Goal: Book appointment/travel/reservation

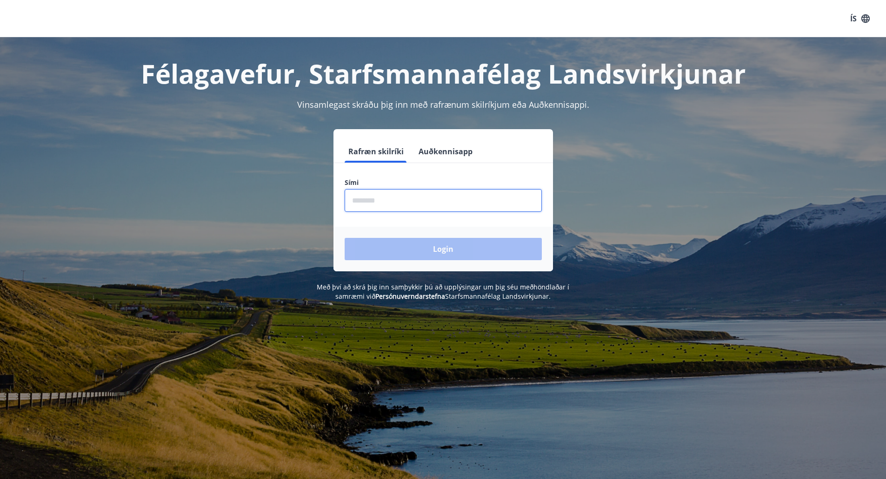
click at [437, 203] on input "phone" at bounding box center [442, 200] width 197 height 23
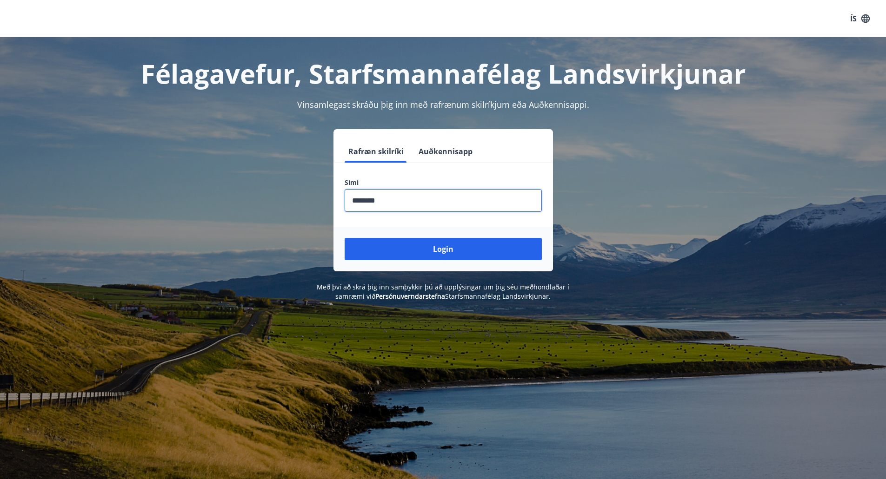
type input "********"
click at [344, 238] on button "Login" at bounding box center [442, 249] width 197 height 22
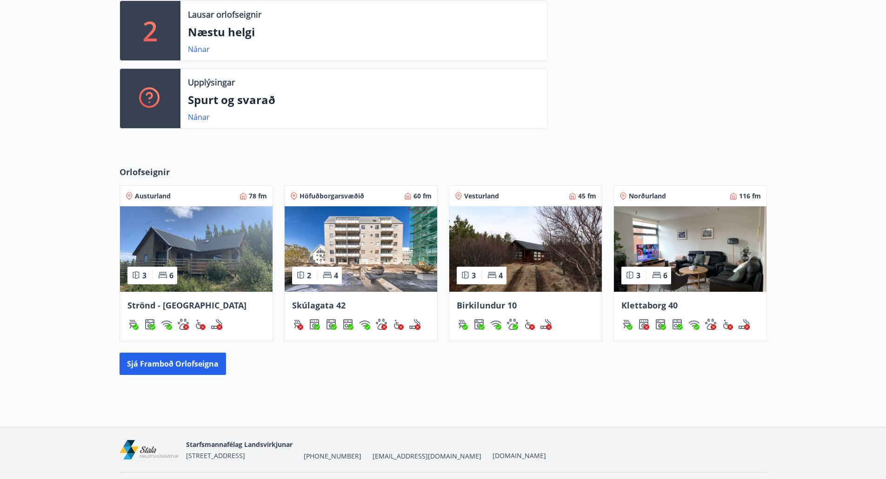
scroll to position [287, 0]
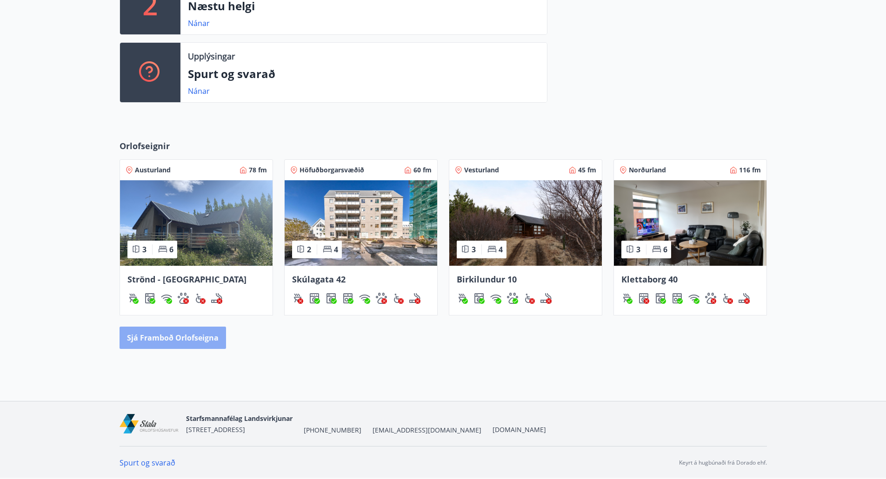
click at [213, 334] on button "Sjá framboð orlofseigna" at bounding box center [172, 338] width 106 height 22
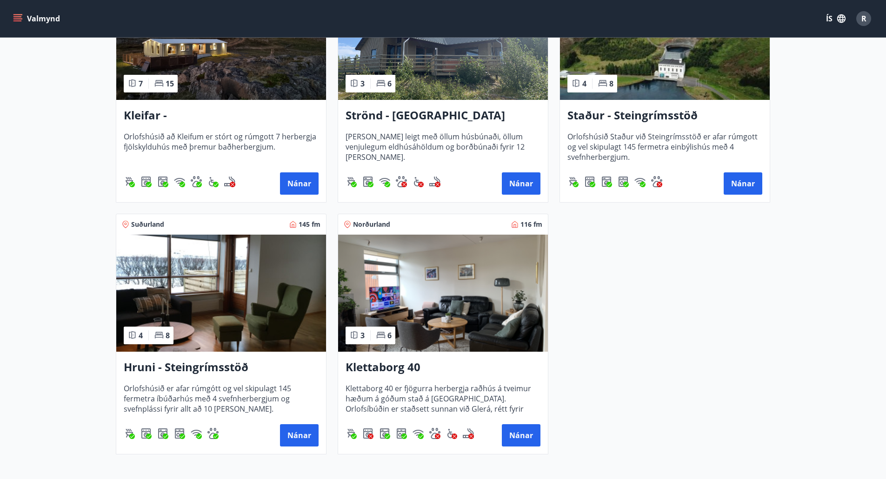
scroll to position [504, 0]
drag, startPoint x: 186, startPoint y: 368, endPoint x: 107, endPoint y: 390, distance: 82.6
click at [107, 390] on div "Suðurland 145 fm 4 8 Hruni - Steingrímsstöð Orlofshúsið er afar rúmgótt og vel …" at bounding box center [216, 328] width 222 height 252
click at [660, 121] on h3 "Staður - Steingrímsstöð" at bounding box center [664, 115] width 195 height 17
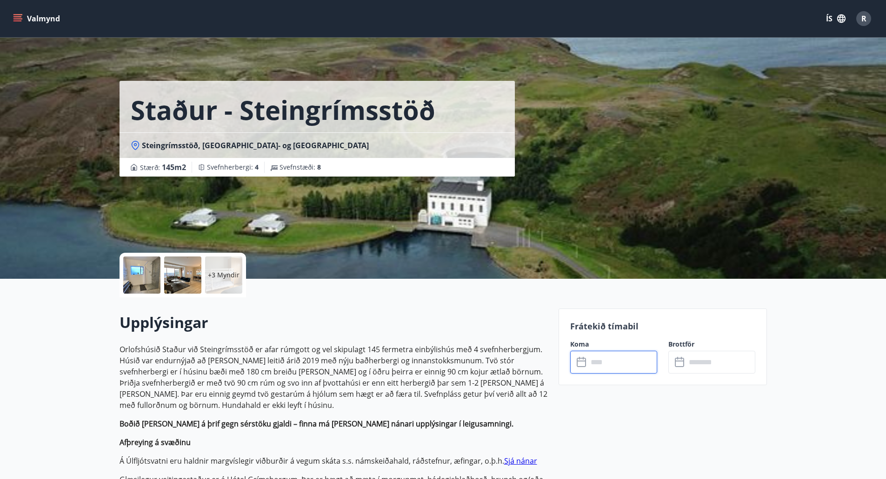
click at [588, 364] on input "text" at bounding box center [622, 362] width 69 height 23
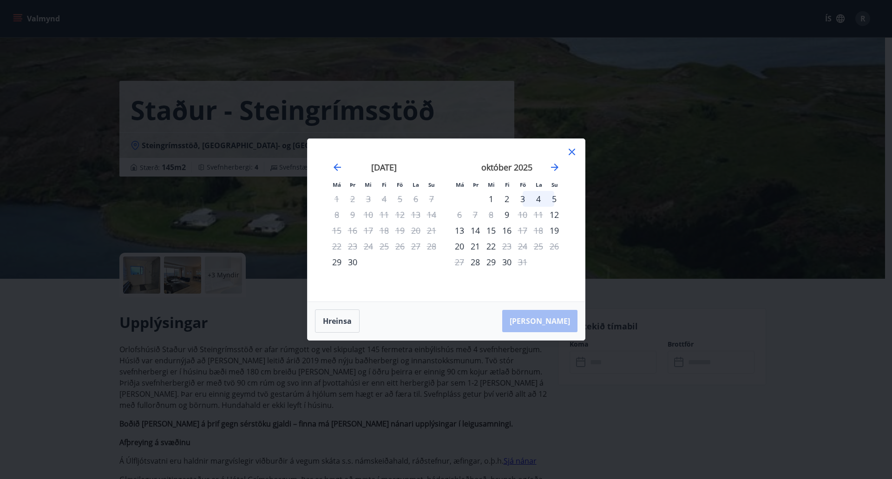
click at [574, 152] on icon at bounding box center [572, 151] width 11 height 11
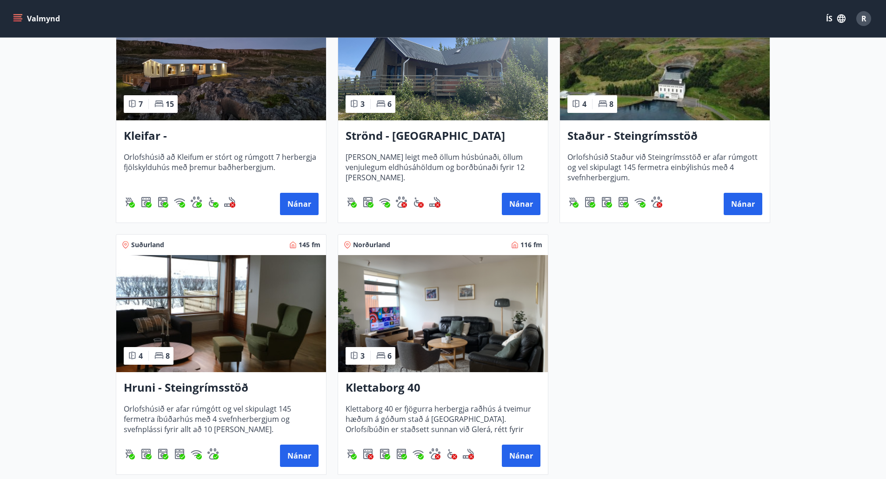
scroll to position [484, 0]
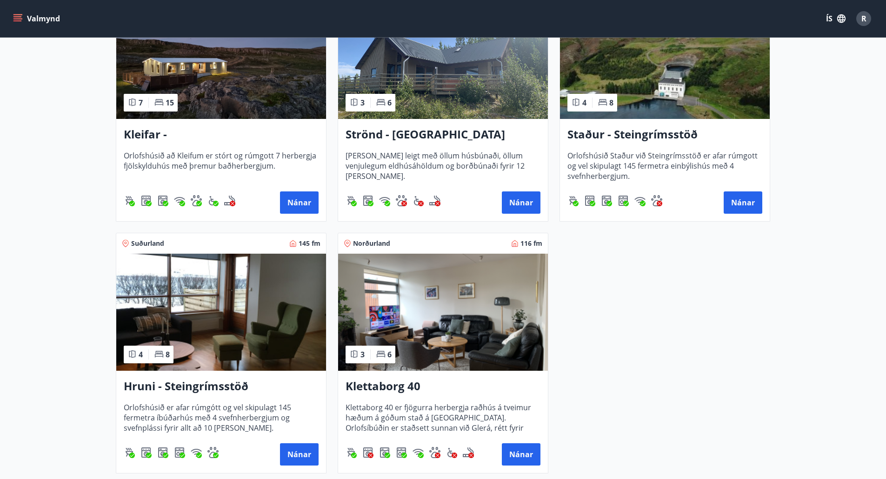
click at [214, 391] on h3 "Hruni - Steingrímsstöð" at bounding box center [221, 386] width 195 height 17
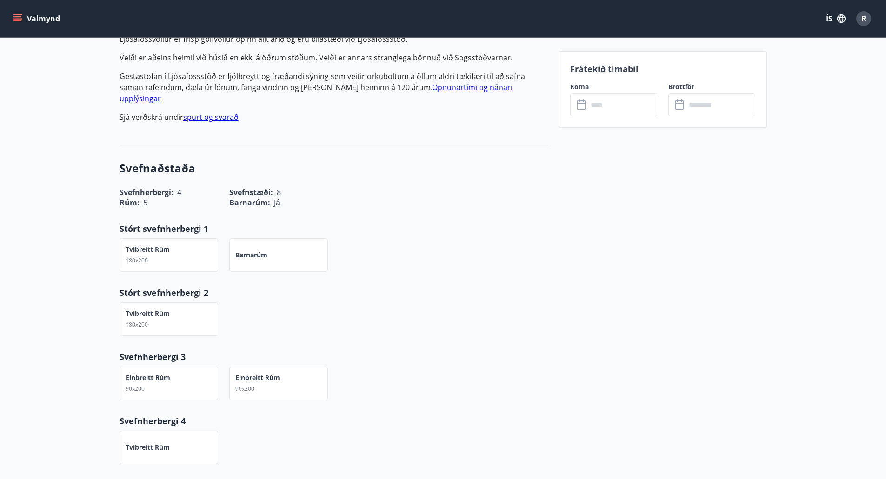
scroll to position [445, 0]
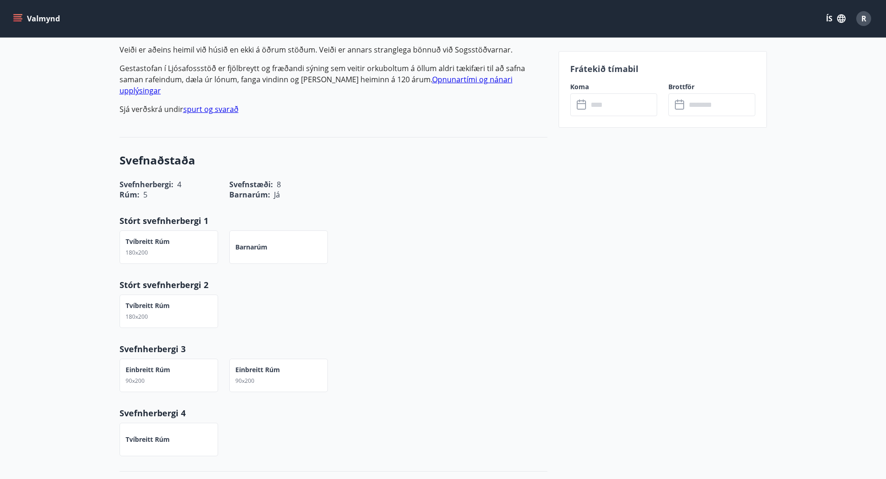
click at [191, 24] on div "Valmynd ÍS R" at bounding box center [442, 18] width 863 height 22
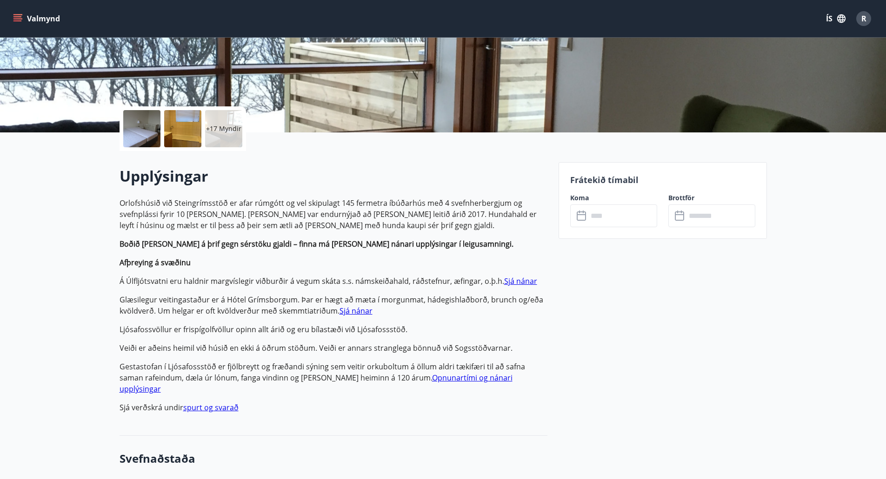
scroll to position [0, 0]
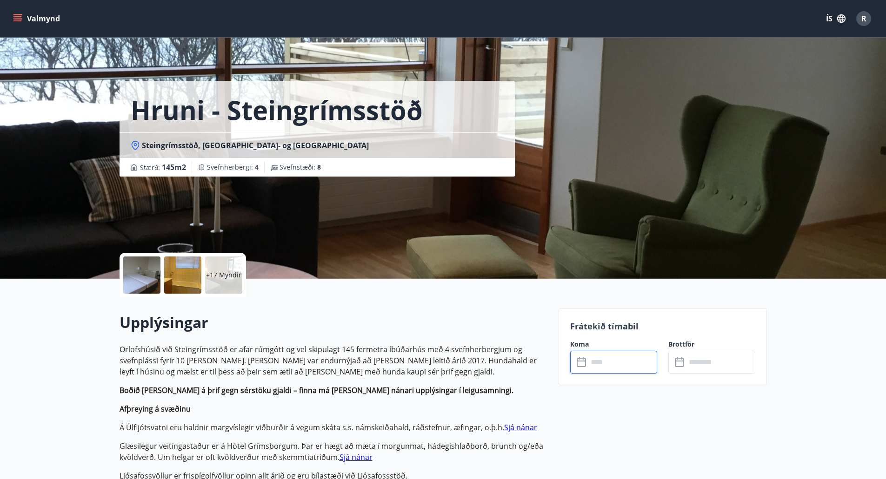
click at [620, 357] on input "text" at bounding box center [622, 362] width 69 height 23
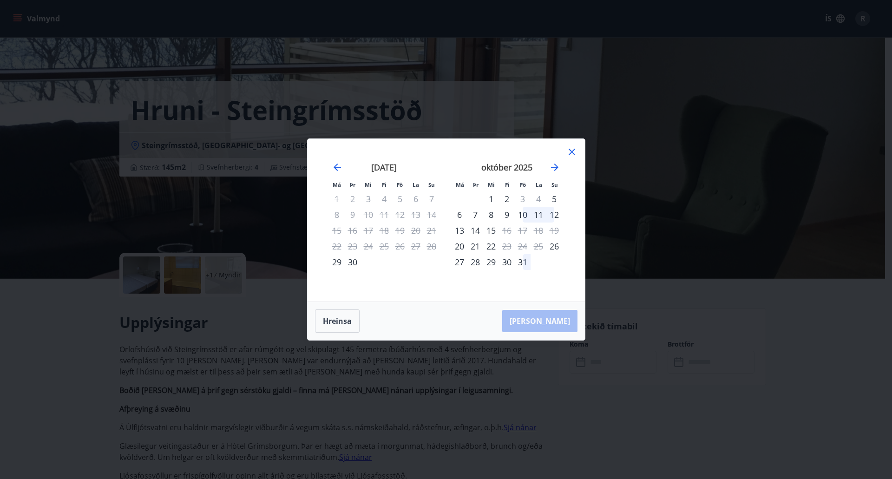
click at [490, 230] on div "15" at bounding box center [491, 231] width 16 height 16
click at [505, 231] on div "16" at bounding box center [507, 231] width 16 height 16
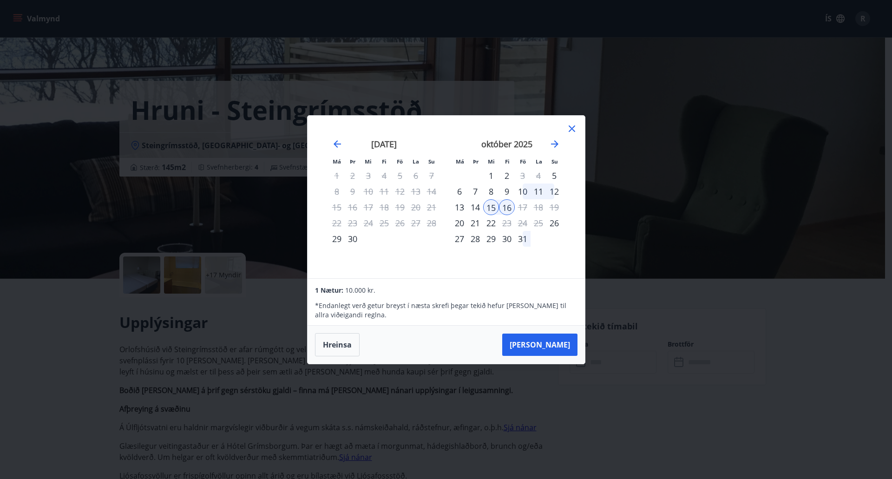
click at [573, 130] on icon at bounding box center [572, 128] width 11 height 11
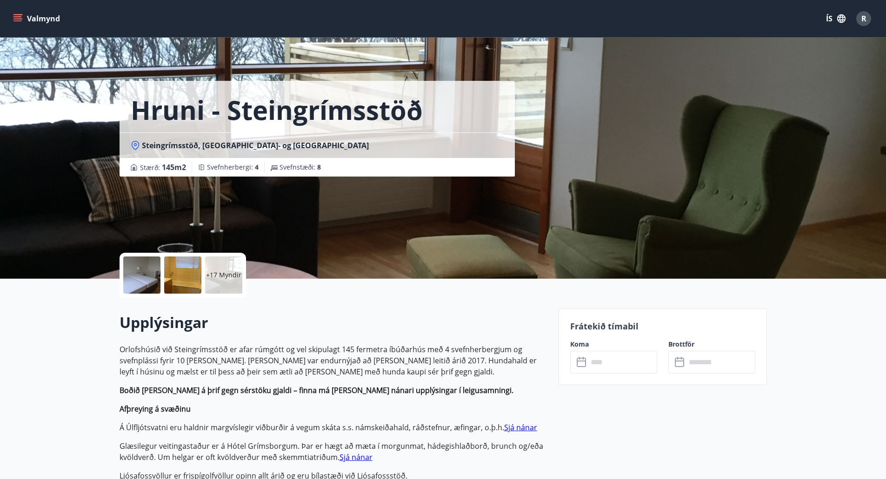
click at [130, 409] on strong "Afþreying á svæðinu" at bounding box center [154, 409] width 71 height 10
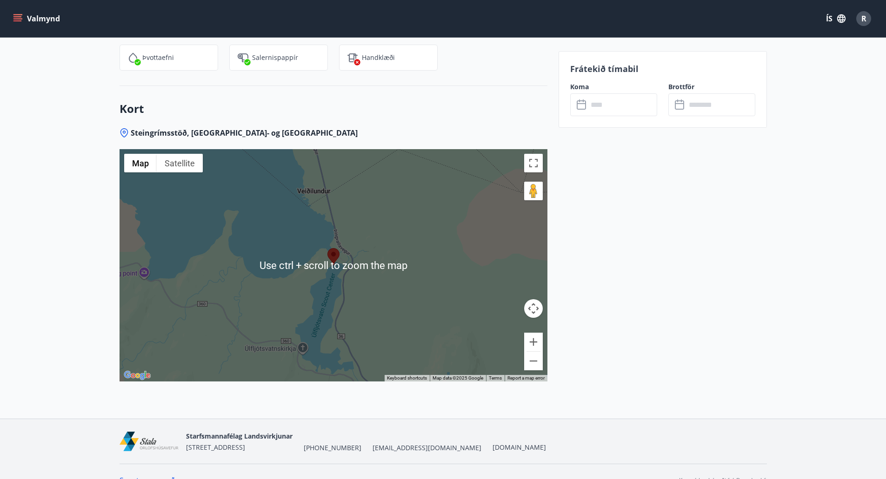
scroll to position [1253, 0]
